Goal: Task Accomplishment & Management: Manage account settings

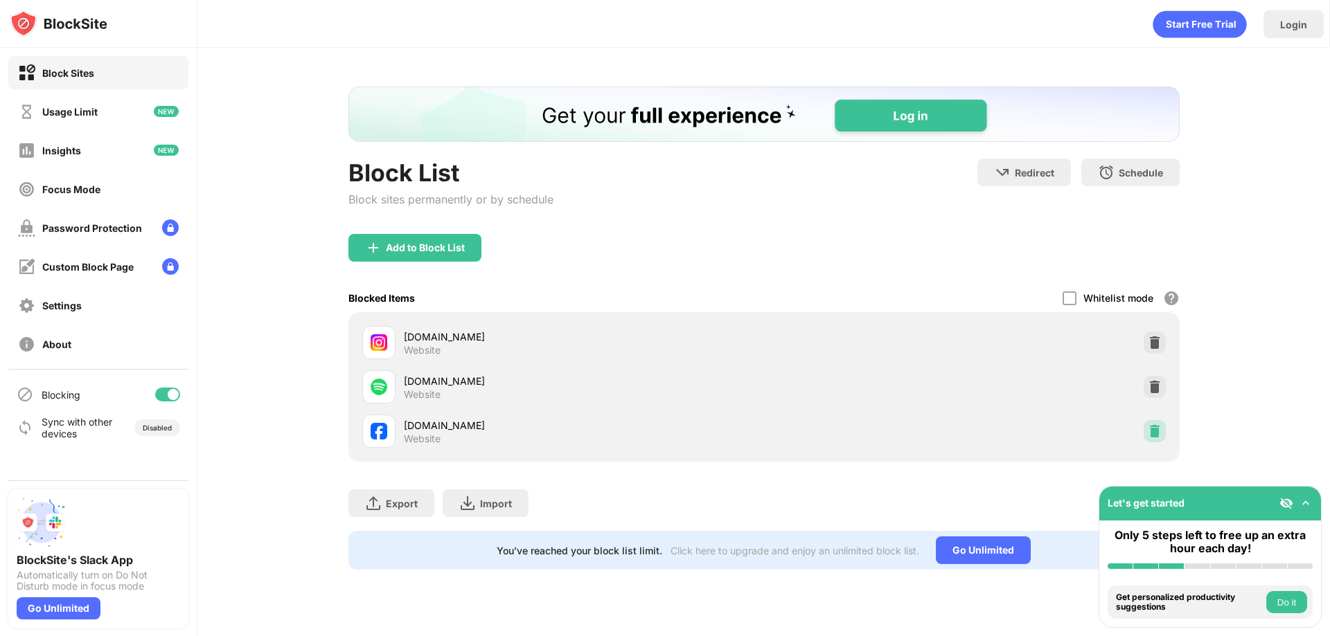
click at [1153, 432] on img at bounding box center [1155, 432] width 14 height 14
